Goal: Check status: Check status

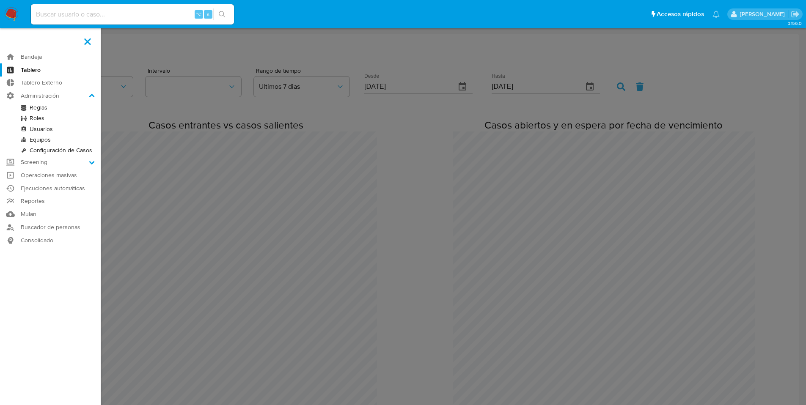
click at [86, 41] on span at bounding box center [87, 41] width 7 height 7
click at [0, 0] on input "checkbox" at bounding box center [0, 0] width 0 height 0
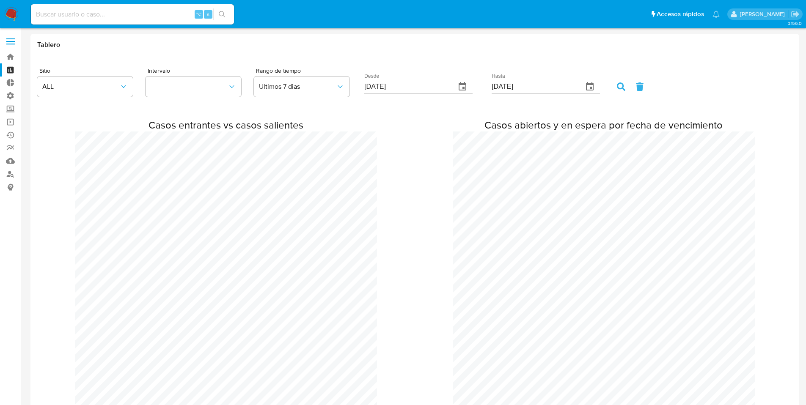
click at [65, 13] on input at bounding box center [132, 14] width 203 height 11
click at [66, 17] on input at bounding box center [132, 14] width 203 height 11
paste input "[PERSON_NAME].mer"
type input "[PERSON_NAME].mer"
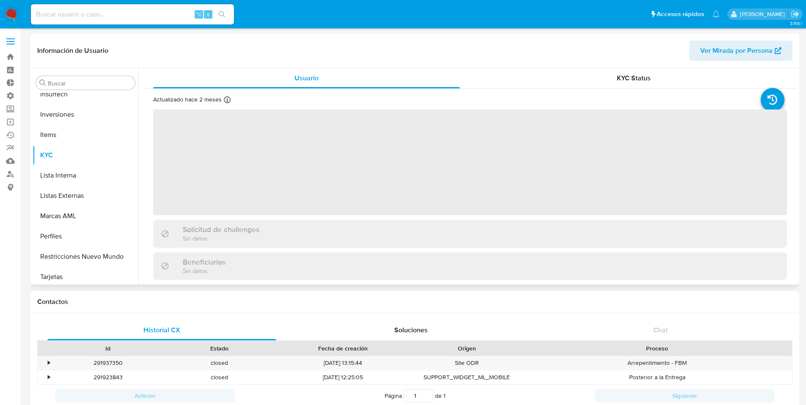
scroll to position [398, 0]
click at [78, 10] on input at bounding box center [132, 14] width 203 height 11
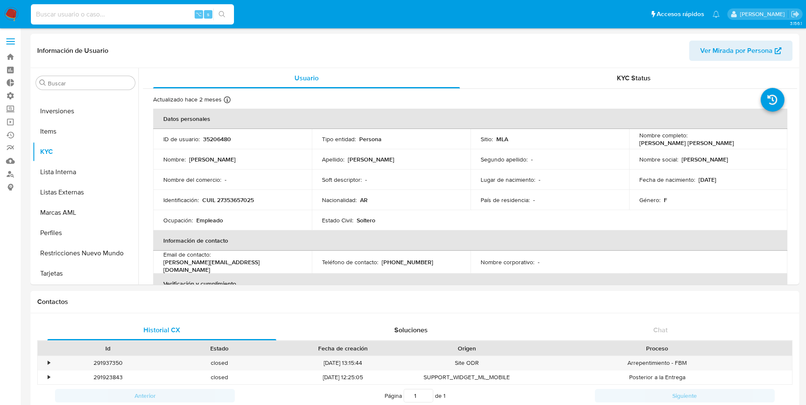
select select "10"
paste input "[PERSON_NAME].mer"
type input "[PERSON_NAME].mer"
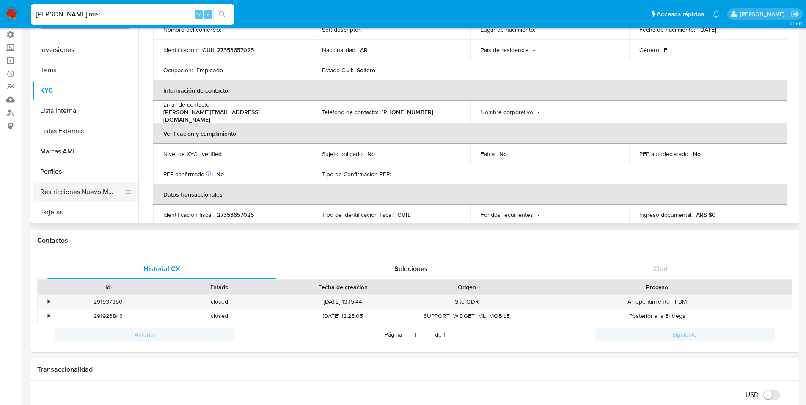
click at [80, 192] on button "Restricciones Nuevo Mundo" at bounding box center [82, 192] width 99 height 20
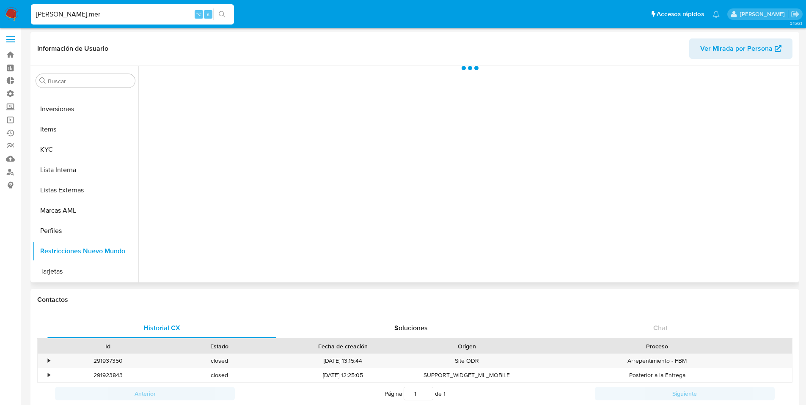
scroll to position [0, 0]
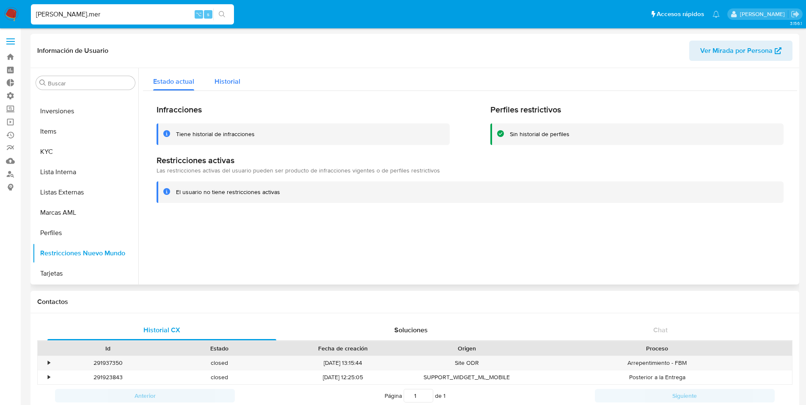
click at [223, 80] on span "Historial" at bounding box center [228, 82] width 26 height 10
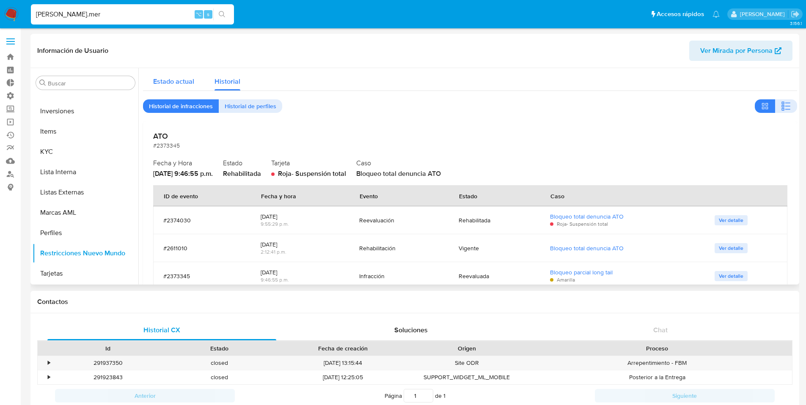
click at [182, 84] on span "Estado actual" at bounding box center [173, 82] width 41 height 10
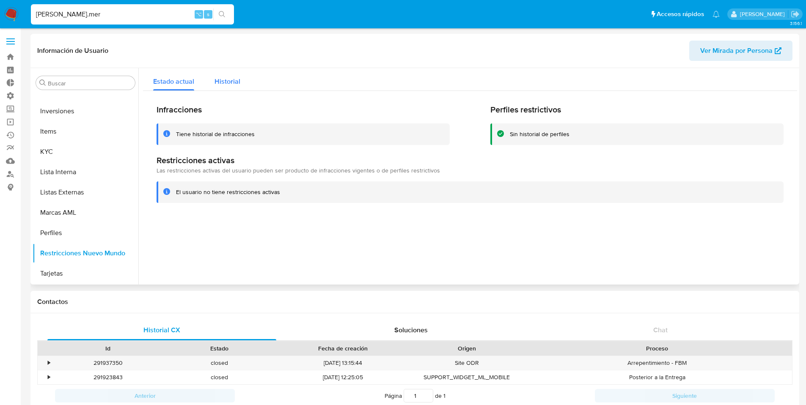
click at [226, 80] on span "Historial" at bounding box center [228, 82] width 26 height 10
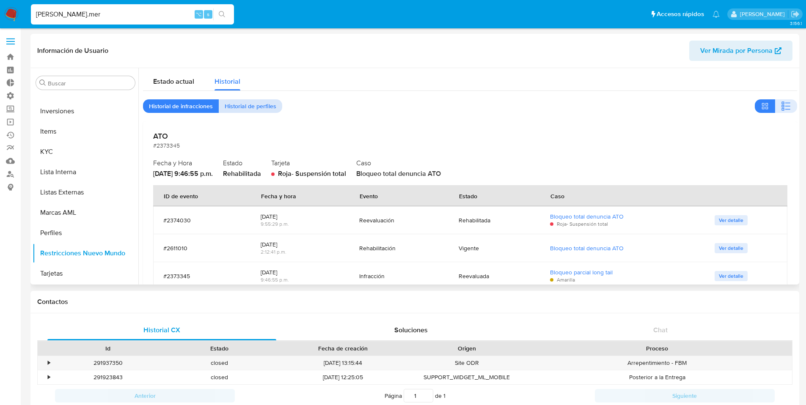
click at [242, 108] on span "Historial de perfiles" at bounding box center [251, 106] width 52 height 12
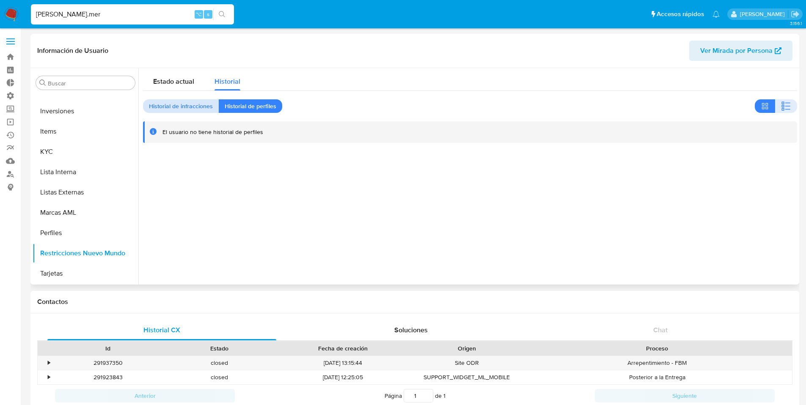
click at [175, 105] on span "Historial de infracciones" at bounding box center [181, 106] width 64 height 12
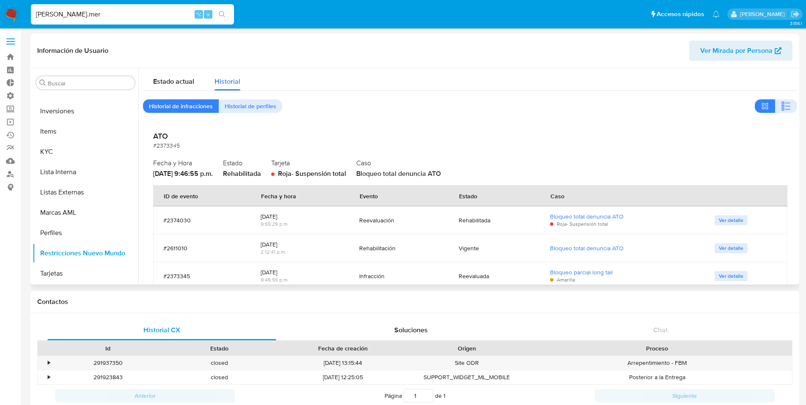
drag, startPoint x: 169, startPoint y: 81, endPoint x: 302, endPoint y: 112, distance: 136.3
click at [171, 81] on span "Estado actual" at bounding box center [173, 82] width 41 height 10
